Goal: Information Seeking & Learning: Check status

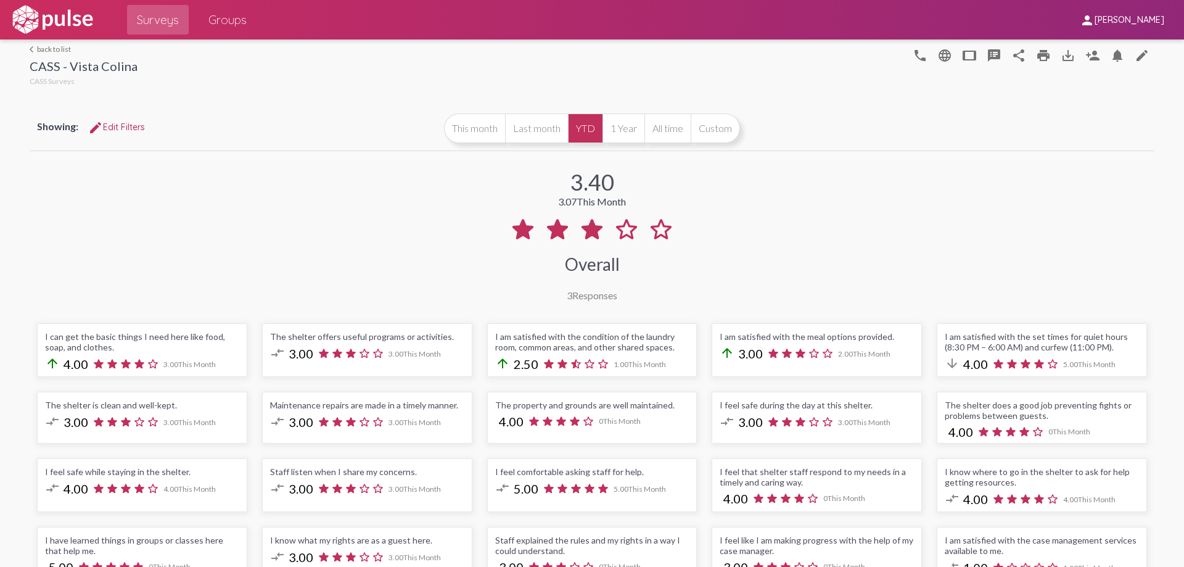
click at [76, 70] on div "CASS - Vista Colina" at bounding box center [84, 68] width 108 height 18
click at [42, 46] on link "arrow_back_ios back to list" at bounding box center [84, 48] width 108 height 9
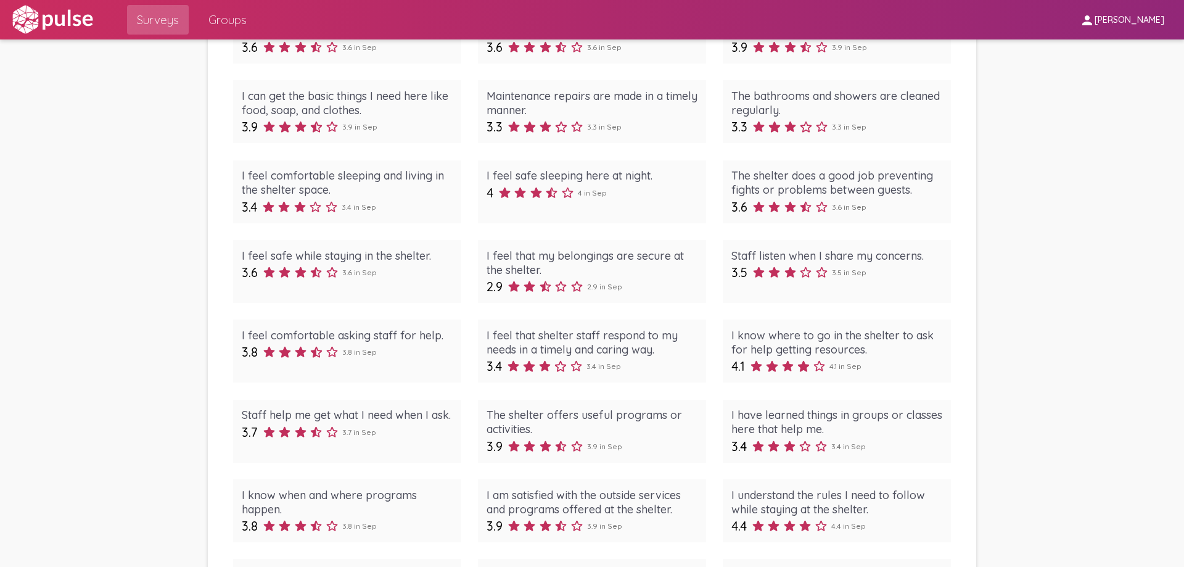
scroll to position [493, 0]
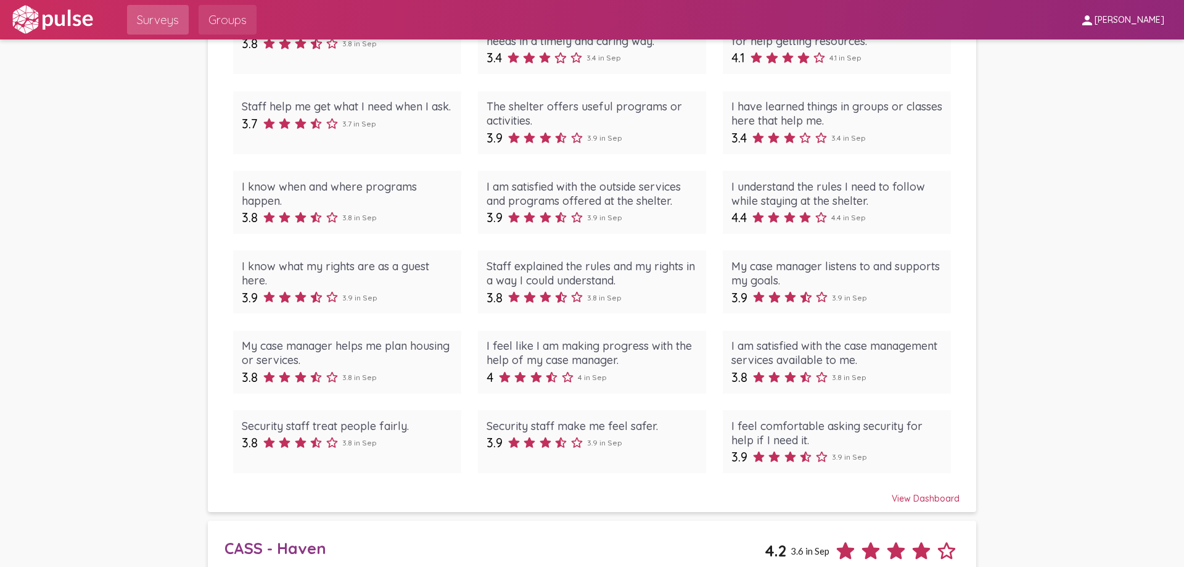
click at [244, 23] on span "Groups" at bounding box center [227, 20] width 38 height 22
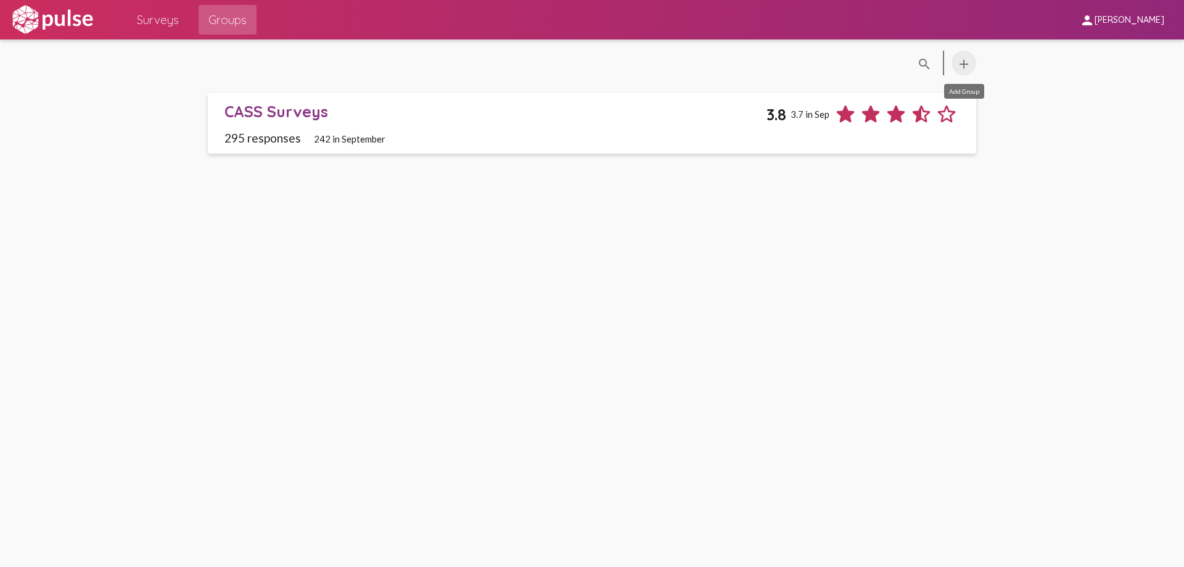
click at [967, 66] on mat-icon "add" at bounding box center [963, 64] width 15 height 15
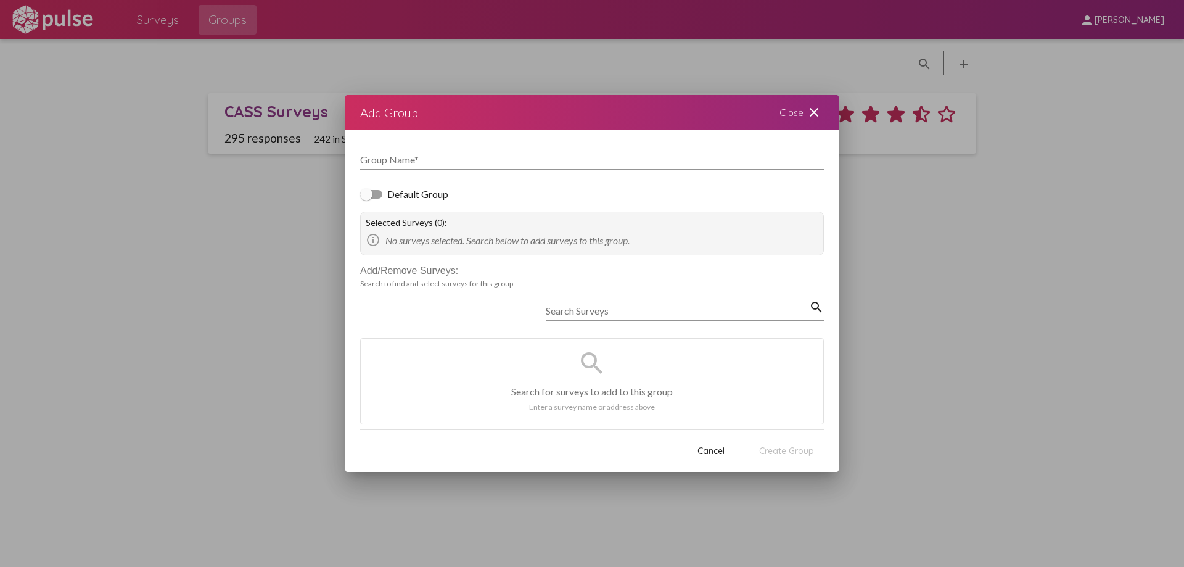
click at [593, 305] on div "Search Surveys" at bounding box center [677, 307] width 263 height 28
click at [416, 269] on div "Add/Remove Surveys:" at bounding box center [592, 270] width 464 height 11
click at [568, 305] on input "Search Surveys" at bounding box center [677, 310] width 263 height 11
click at [816, 112] on mat-icon "close" at bounding box center [814, 112] width 15 height 15
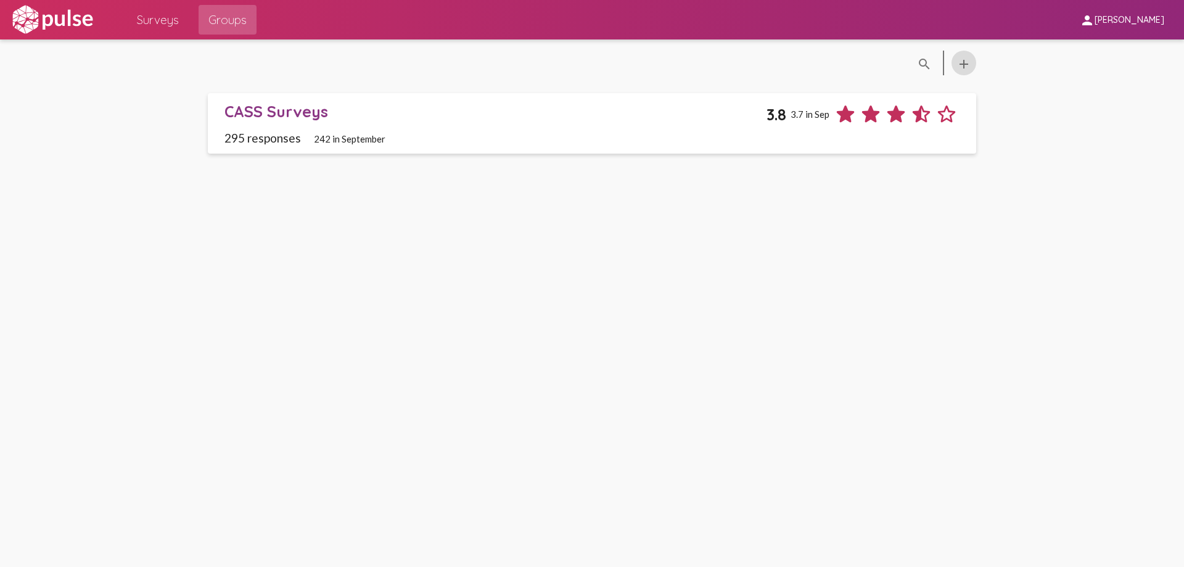
click at [166, 14] on span "Surveys" at bounding box center [158, 20] width 42 height 22
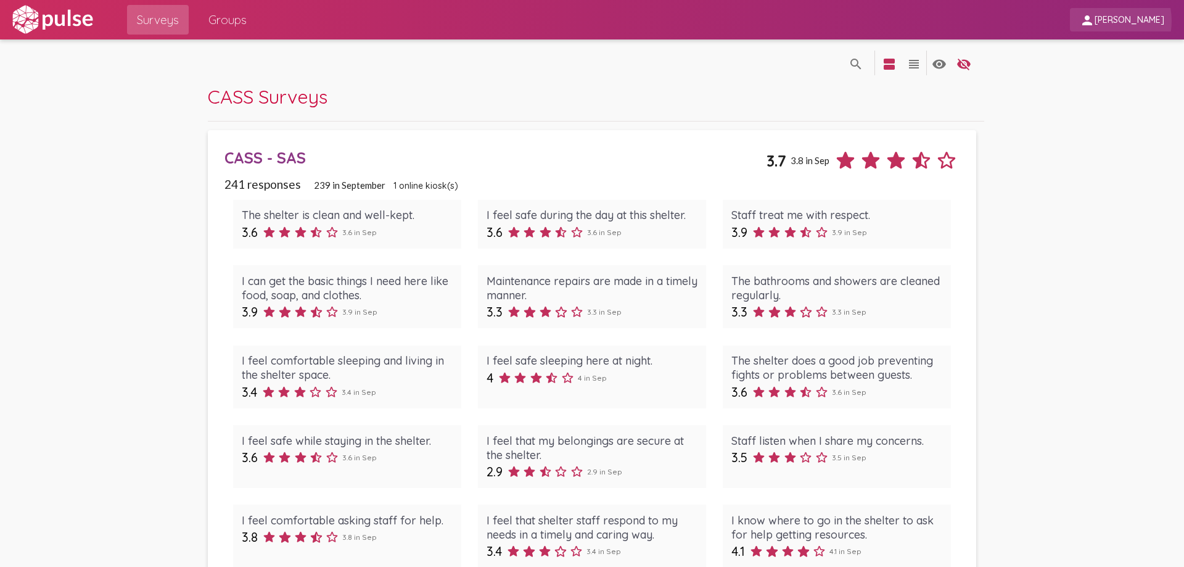
click at [1104, 21] on span "[PERSON_NAME]" at bounding box center [1130, 20] width 70 height 11
click at [1092, 21] on div at bounding box center [592, 283] width 1184 height 567
click at [74, 16] on img at bounding box center [52, 19] width 85 height 31
click at [299, 92] on span "CASS Surveys" at bounding box center [268, 96] width 120 height 24
click at [849, 60] on mat-icon "search" at bounding box center [856, 64] width 15 height 15
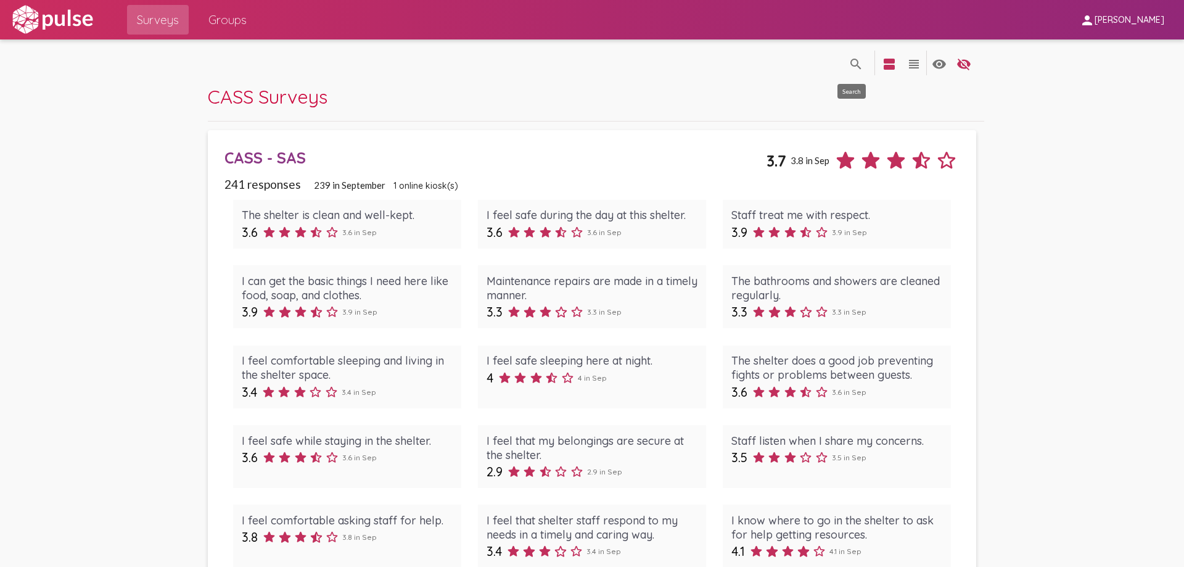
click at [847, 60] on div "search_off search view_agenda view_headline visibility visibility_off settings" at bounding box center [592, 61] width 768 height 45
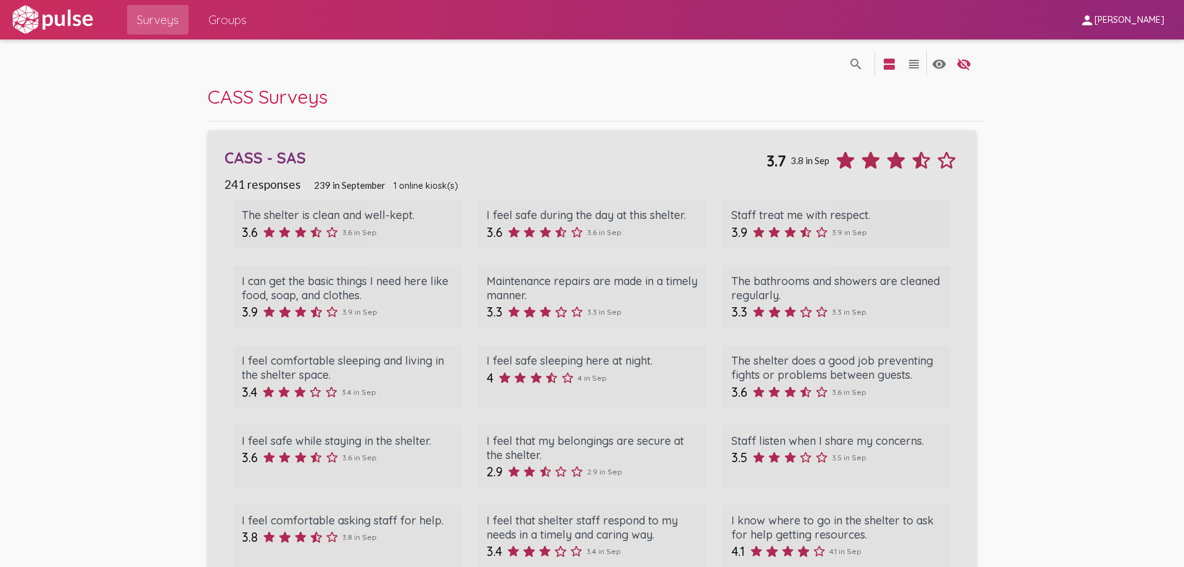
click at [274, 152] on div "CASS - SAS" at bounding box center [494, 157] width 541 height 19
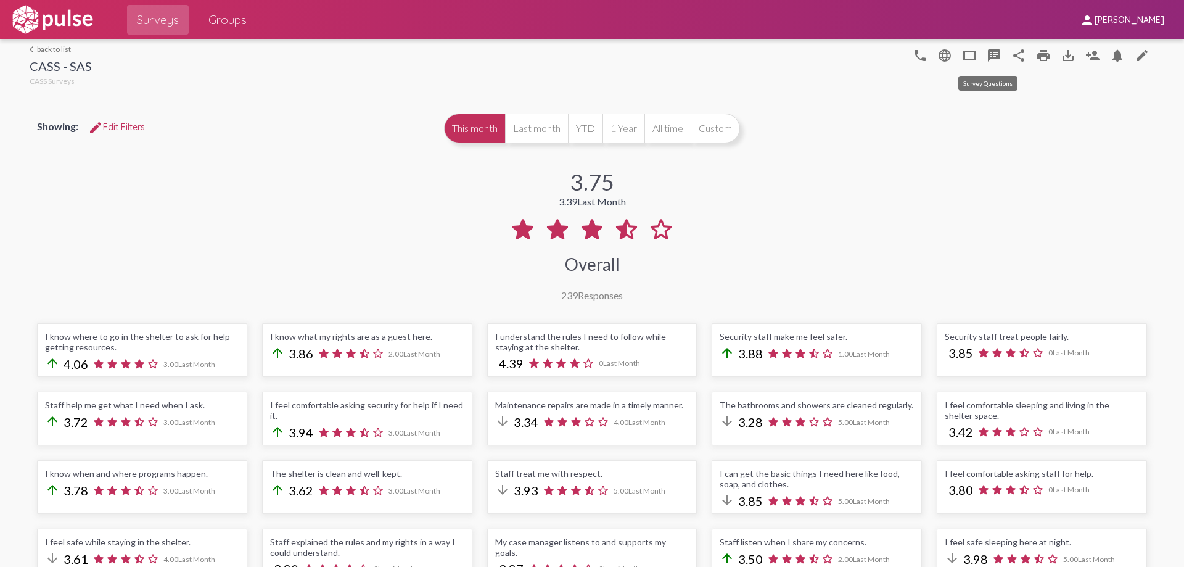
click at [990, 56] on mat-icon "speaker_notes" at bounding box center [994, 55] width 15 height 15
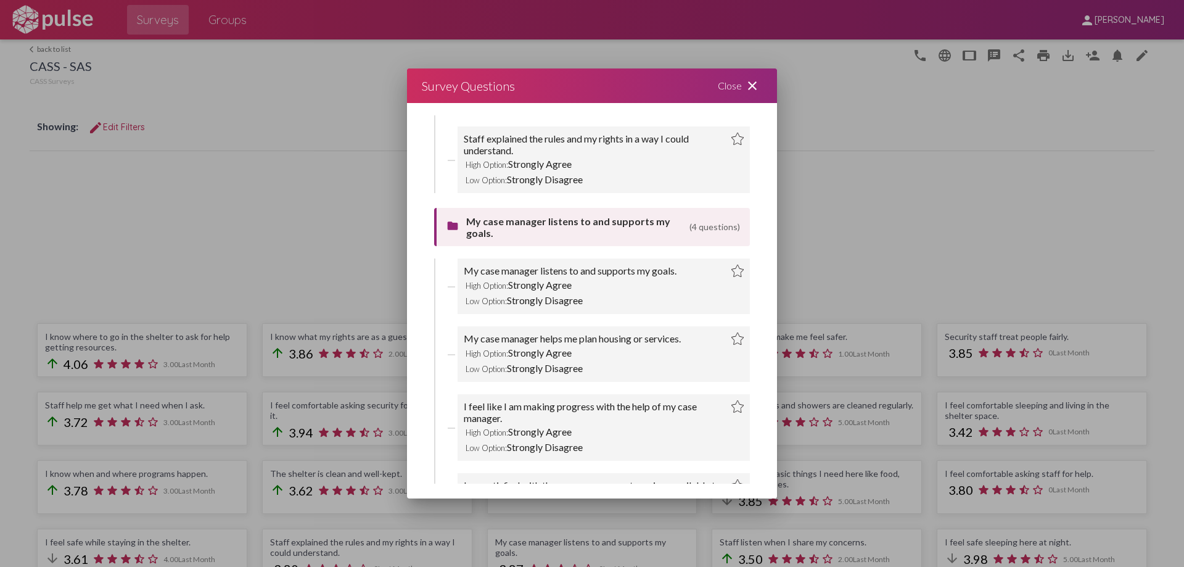
scroll to position [2158, 0]
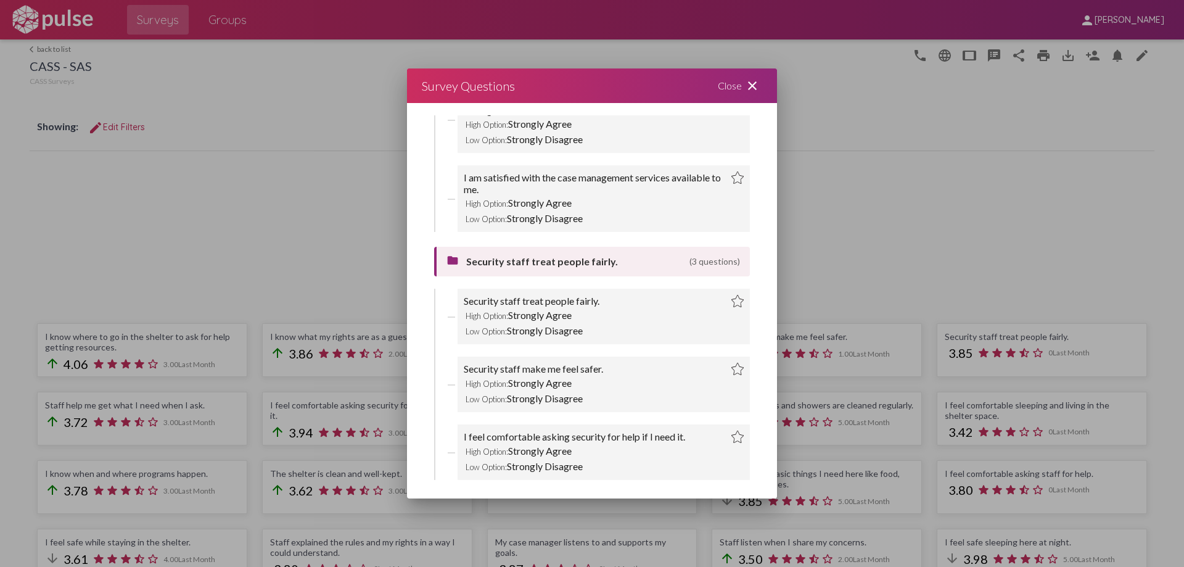
click at [746, 81] on mat-icon "close" at bounding box center [752, 85] width 15 height 15
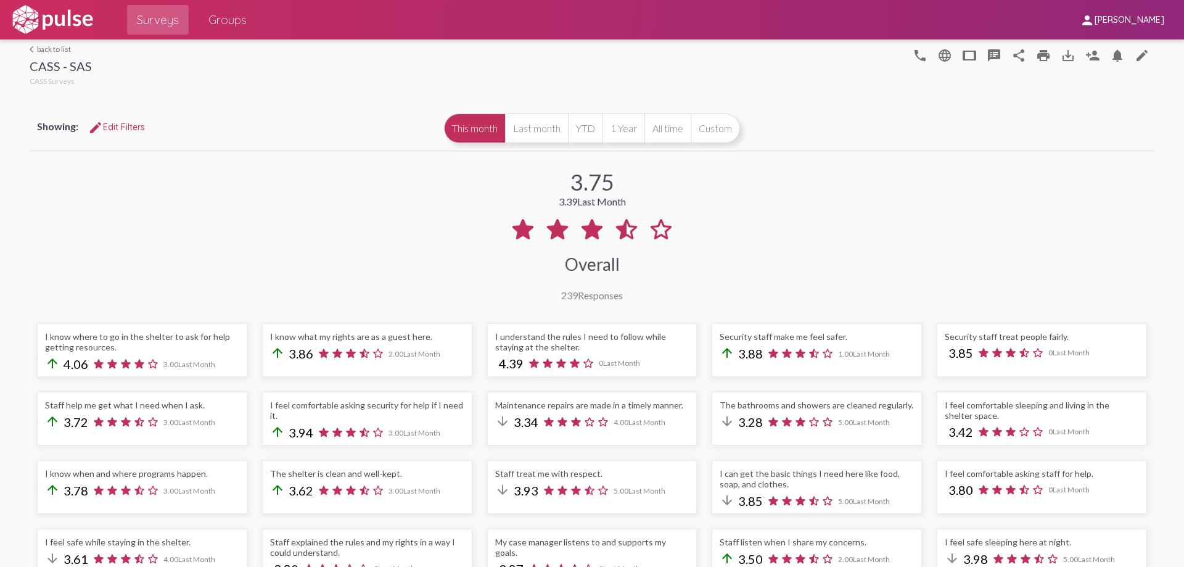
click at [46, 48] on link "arrow_back_ios back to list" at bounding box center [61, 48] width 62 height 9
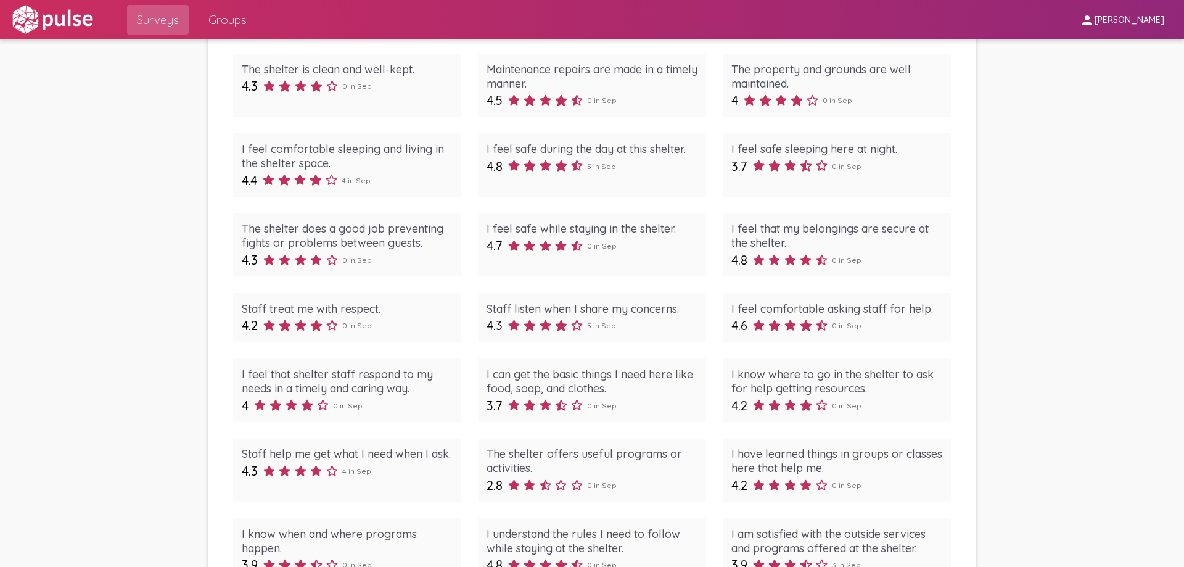
scroll to position [924, 0]
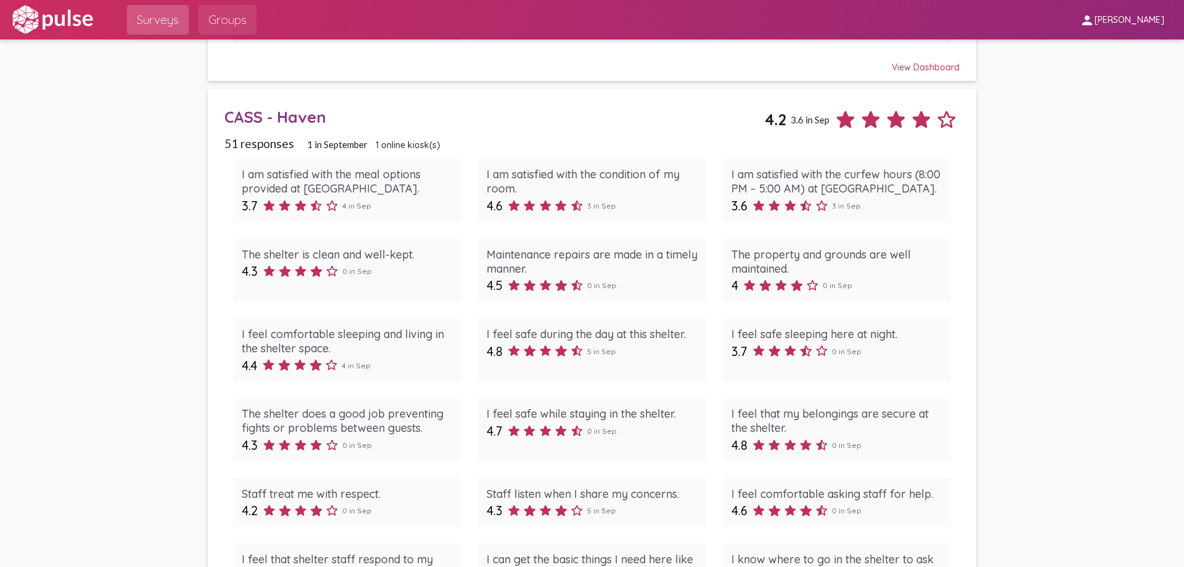
click at [231, 23] on span "Groups" at bounding box center [227, 20] width 38 height 22
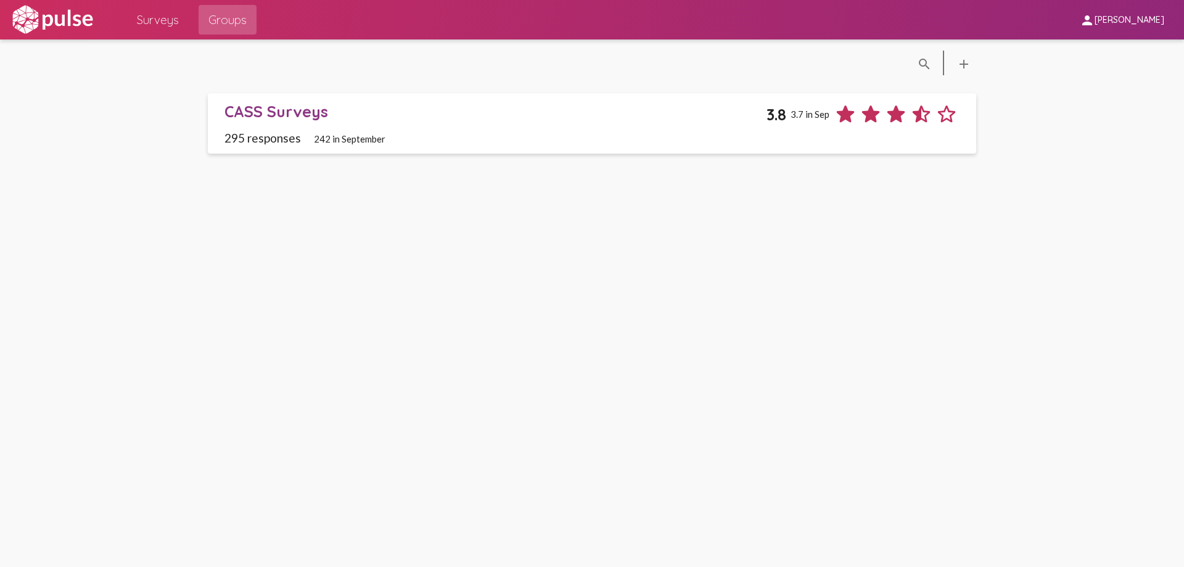
click at [175, 29] on span "Surveys" at bounding box center [158, 20] width 42 height 22
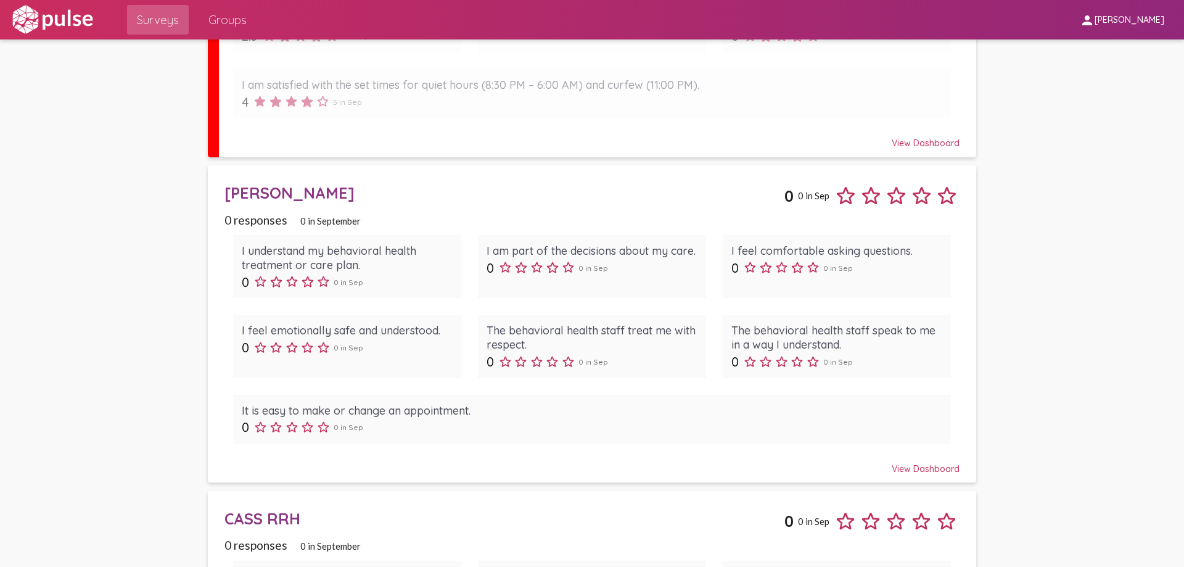
scroll to position [2959, 0]
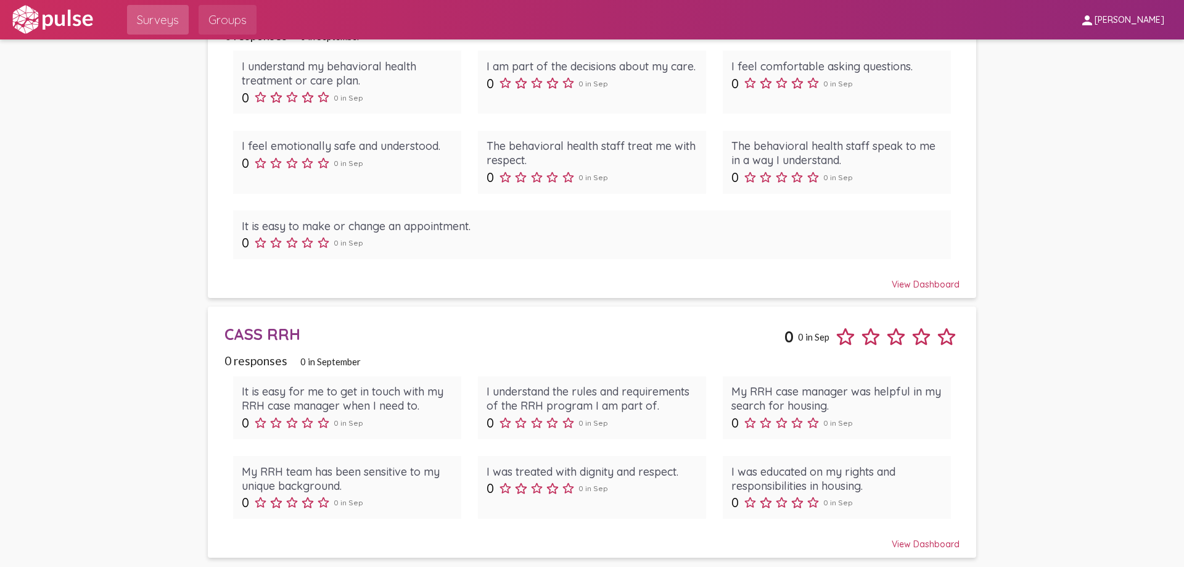
click at [213, 22] on span "Groups" at bounding box center [227, 20] width 38 height 22
